Goal: Find specific page/section: Find specific page/section

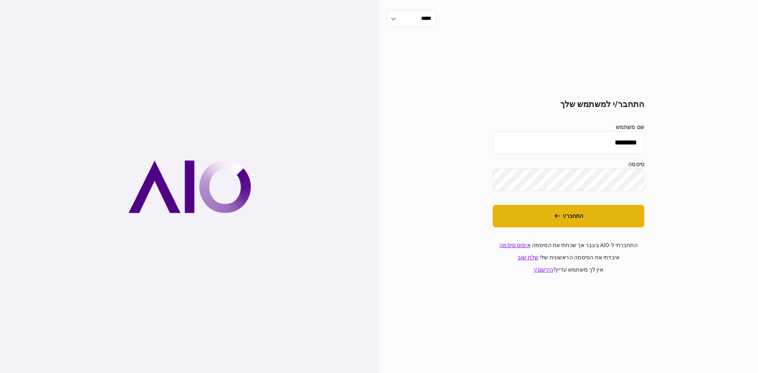
click at [528, 222] on button "התחבר/י" at bounding box center [569, 216] width 152 height 23
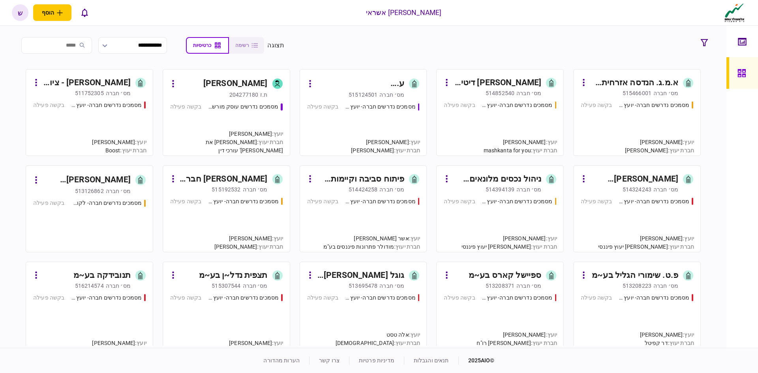
click at [505, 84] on div "[PERSON_NAME] דיטייל סנטר בע~מ" at bounding box center [497, 83] width 88 height 13
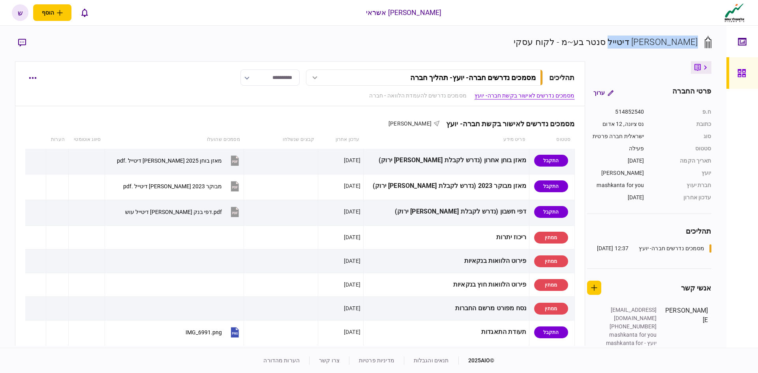
drag, startPoint x: 697, startPoint y: 43, endPoint x: 618, endPoint y: 42, distance: 79.4
click at [618, 42] on div "[PERSON_NAME] דיטייל סנטר בע~מ - לקוח עסקי" at bounding box center [606, 42] width 184 height 13
copy div "[PERSON_NAME] דיטייל סנטר בע~מ"
